Goal: Task Accomplishment & Management: Use online tool/utility

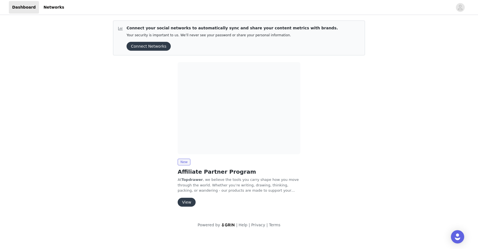
click at [186, 203] on button "View" at bounding box center [187, 201] width 18 height 9
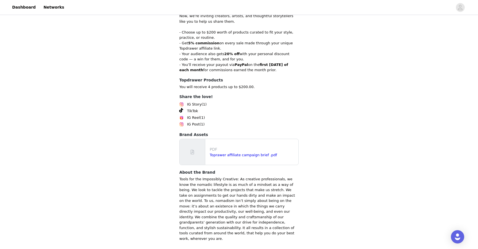
scroll to position [102, 0]
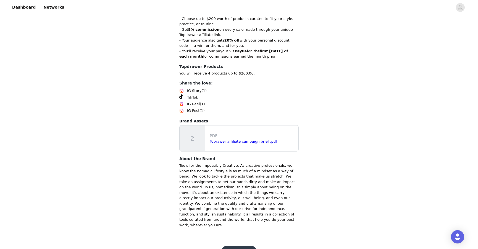
click at [246, 245] on button "Get Started" at bounding box center [239, 251] width 37 height 13
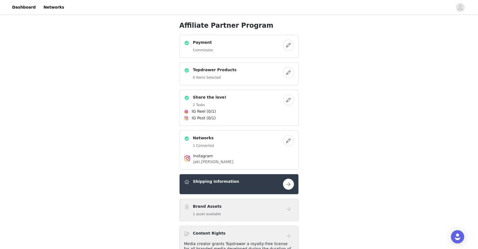
click at [288, 76] on button "button" at bounding box center [288, 72] width 11 height 11
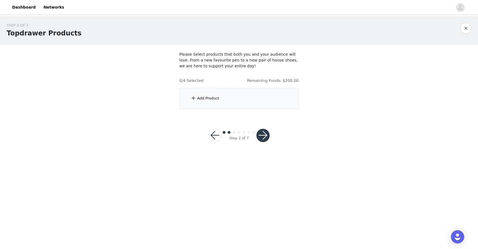
click at [252, 105] on div "Add Product" at bounding box center [238, 98] width 119 height 21
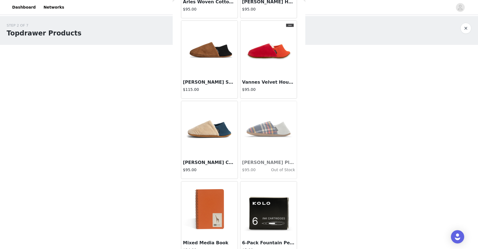
scroll to position [901, 0]
